Goal: Transaction & Acquisition: Purchase product/service

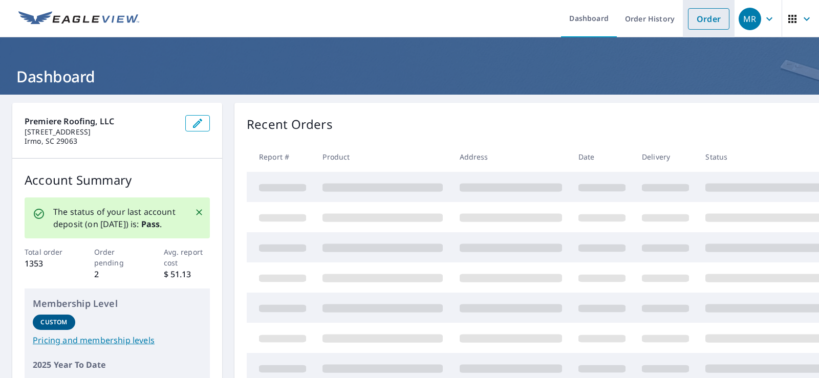
click at [702, 17] on link "Order" at bounding box center [708, 18] width 41 height 21
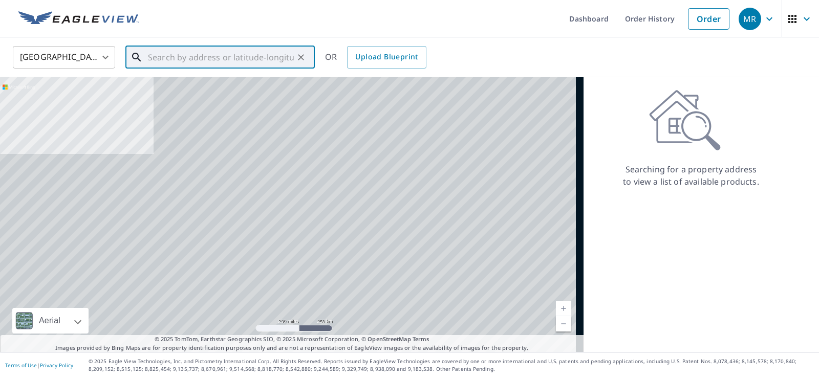
click at [179, 62] on input "text" at bounding box center [221, 57] width 146 height 29
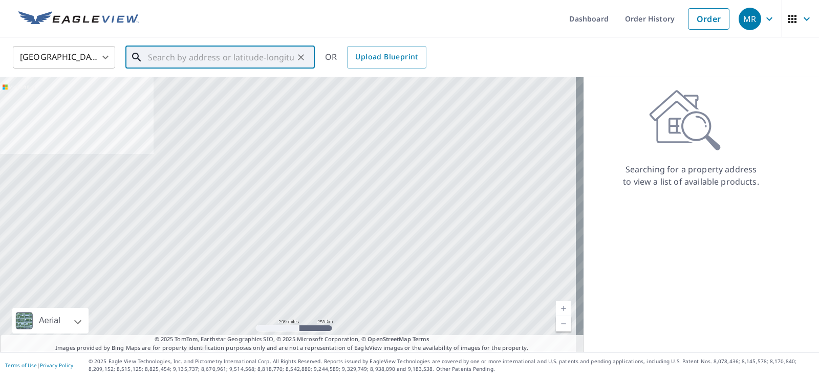
paste input "[STREET_ADDRESS]"
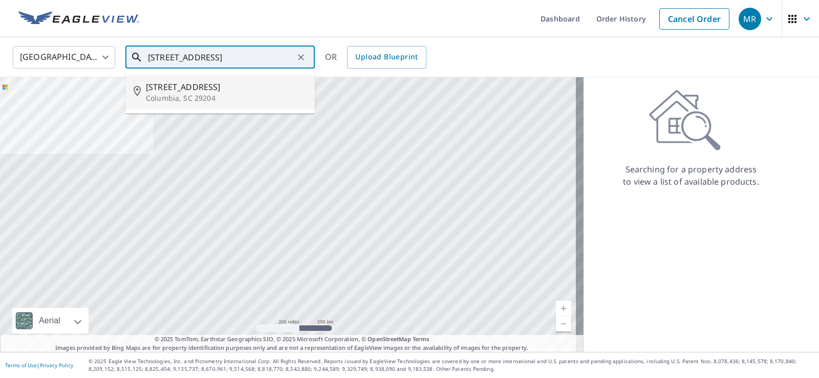
click at [183, 97] on p "Columbia, SC 29204" at bounding box center [226, 98] width 161 height 10
type input "[STREET_ADDRESS]"
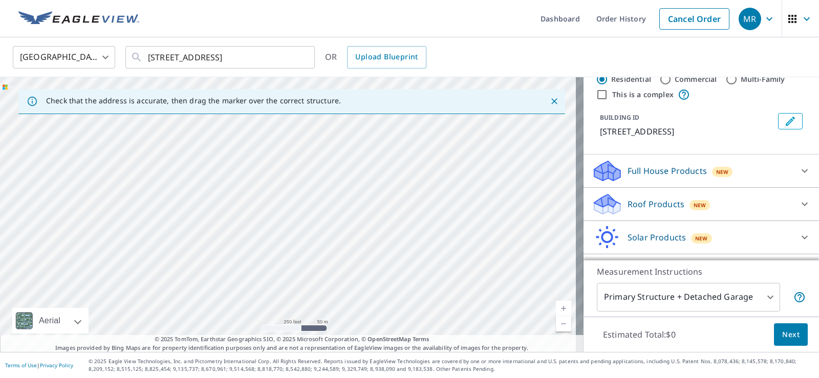
scroll to position [56, 0]
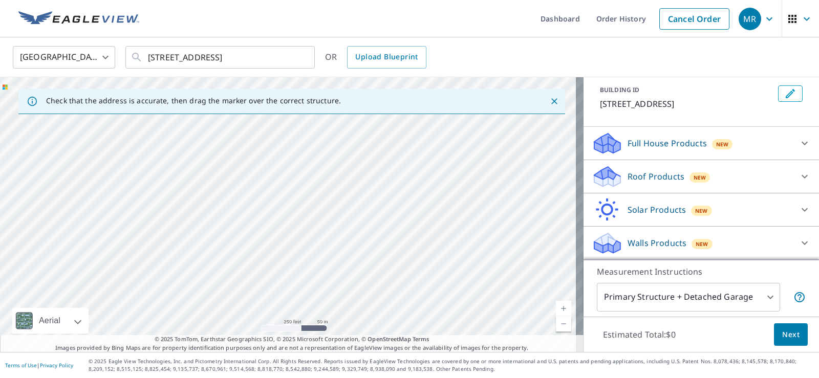
click at [641, 179] on p "Roof Products" at bounding box center [656, 176] width 57 height 12
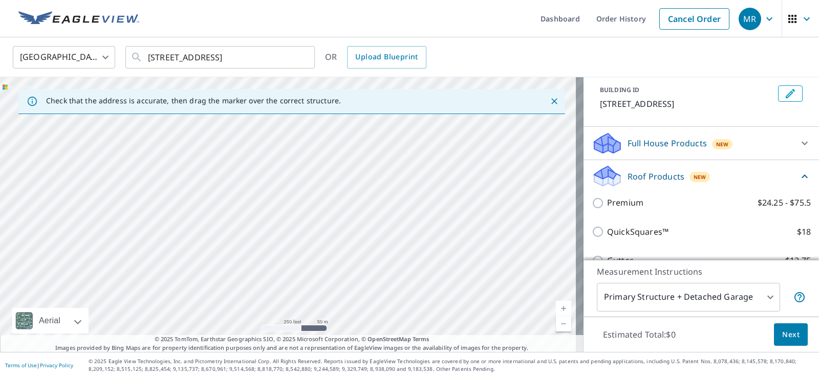
scroll to position [107, 0]
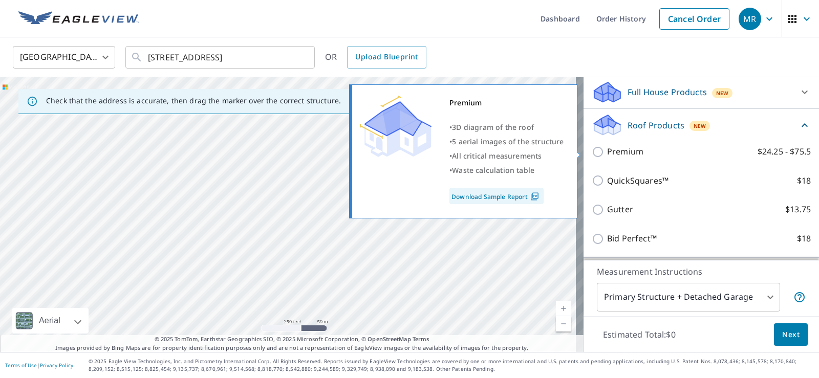
click at [593, 153] on input "Premium $24.25 - $75.5" at bounding box center [599, 152] width 15 height 12
checkbox input "true"
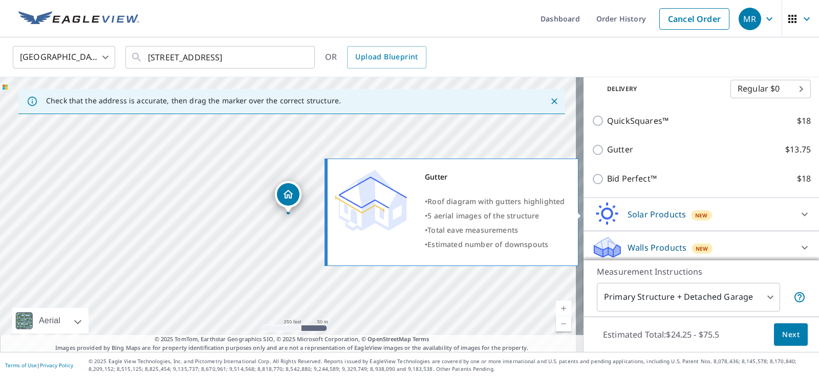
scroll to position [210, 0]
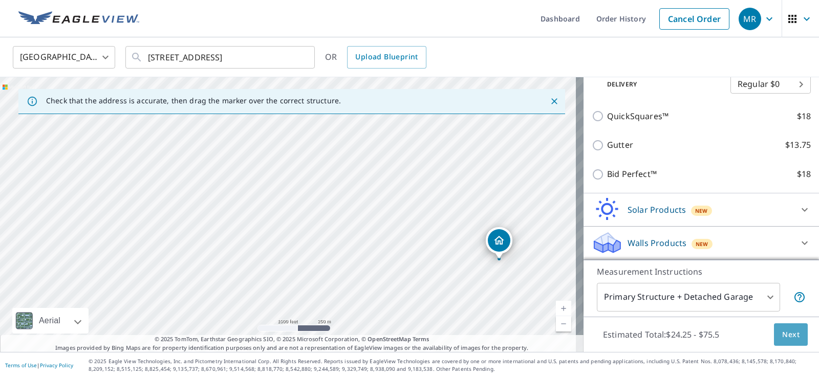
click at [782, 337] on span "Next" at bounding box center [790, 335] width 17 height 13
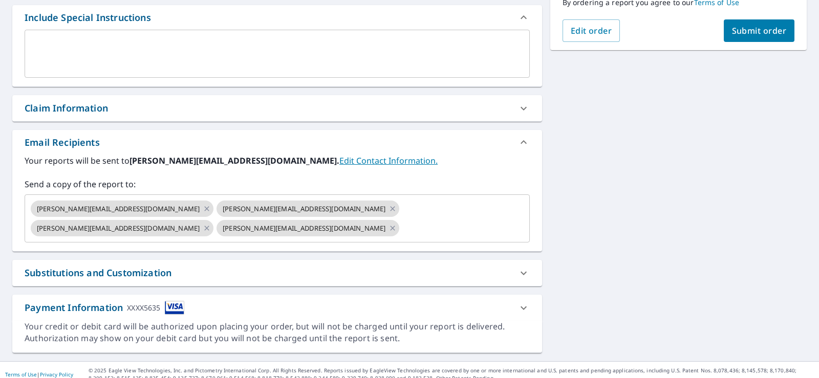
scroll to position [286, 0]
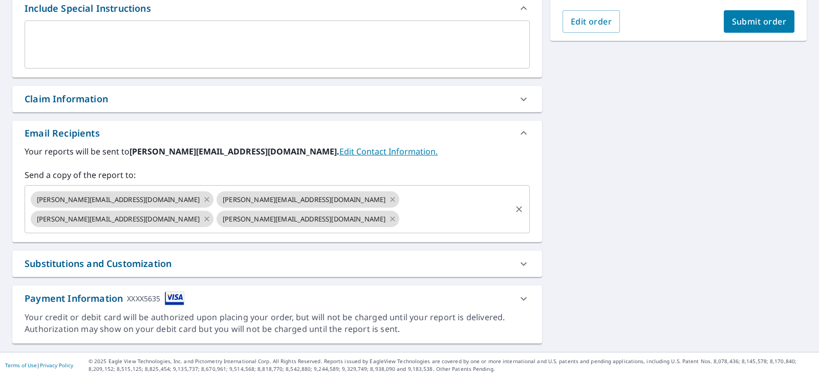
click at [209, 217] on icon at bounding box center [206, 219] width 5 height 5
checkbox input "true"
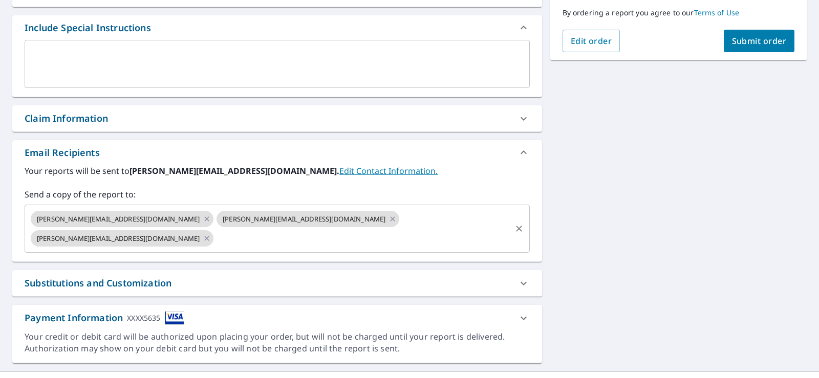
click at [449, 229] on input "text" at bounding box center [362, 238] width 295 height 19
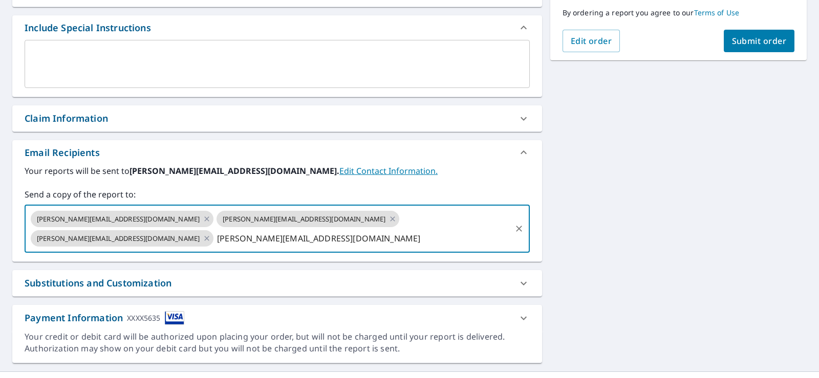
type input "[PERSON_NAME][EMAIL_ADDRESS][DOMAIN_NAME]"
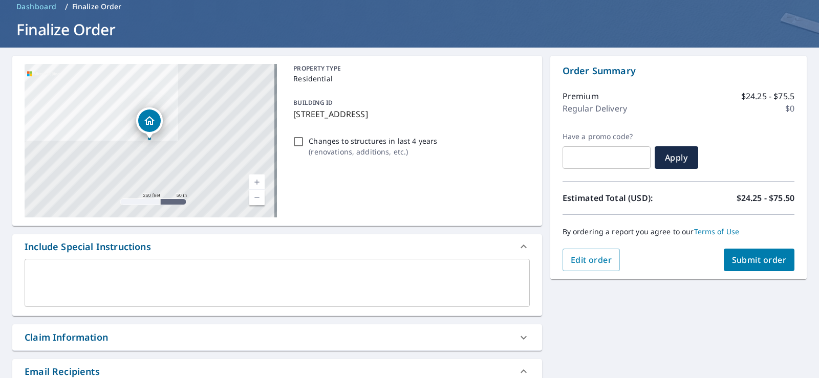
scroll to position [154, 0]
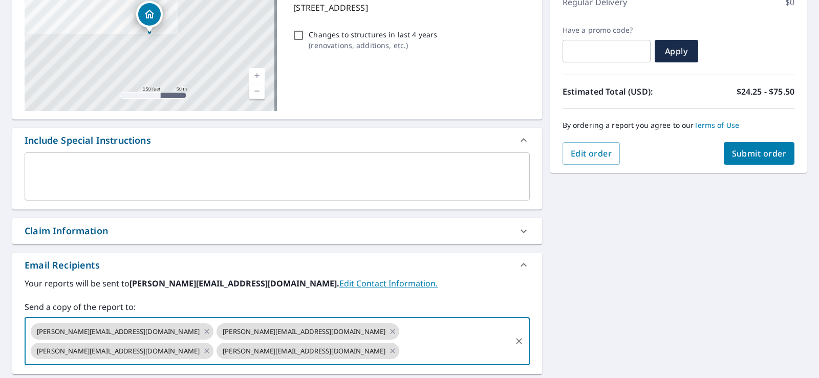
click at [749, 149] on span "Submit order" at bounding box center [759, 153] width 55 height 11
checkbox input "true"
